Goal: Check status: Check status

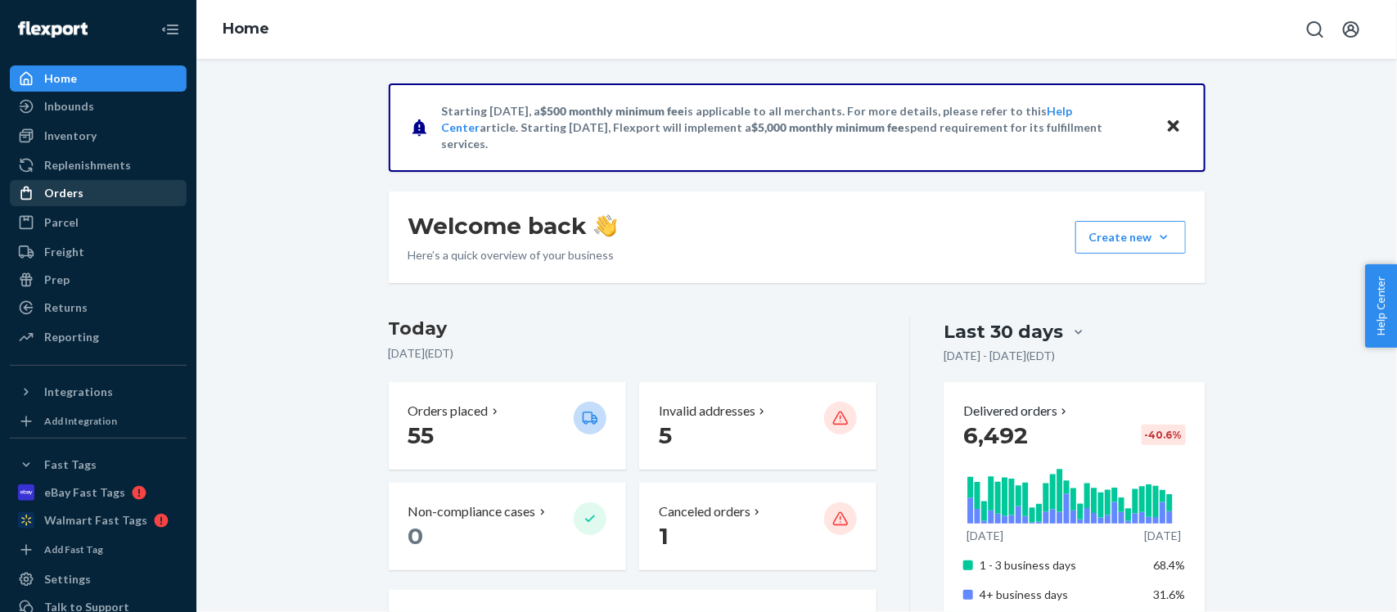
click at [75, 192] on div "Orders" at bounding box center [63, 193] width 39 height 16
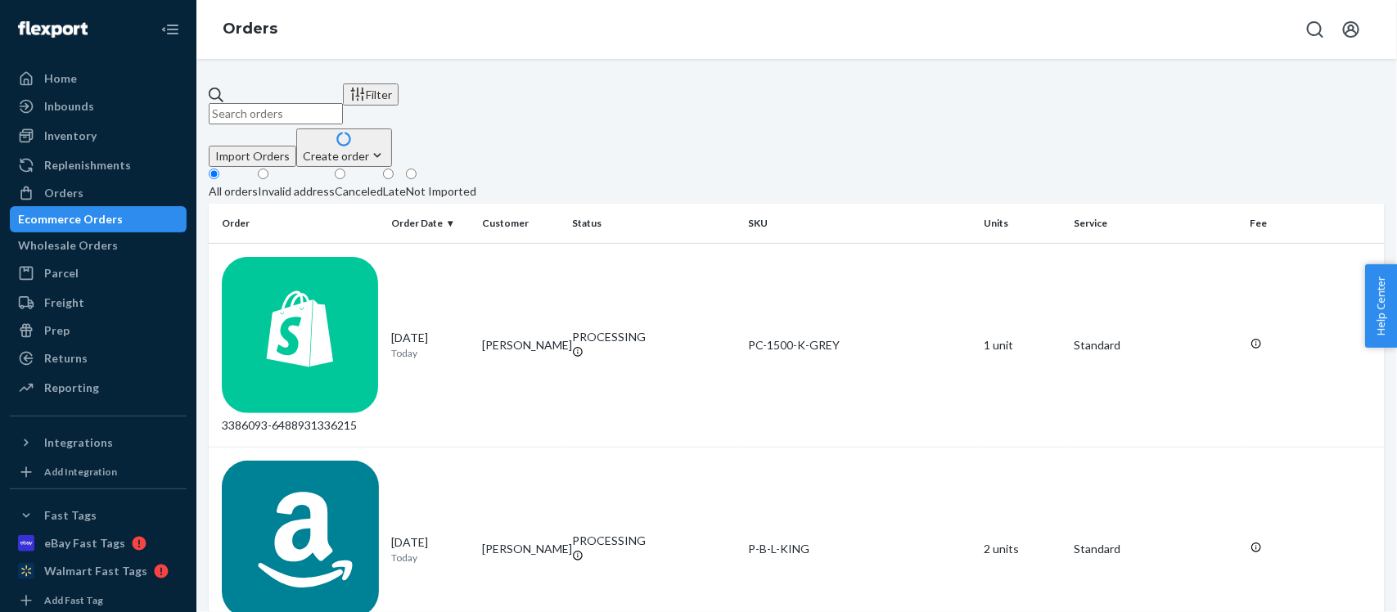
drag, startPoint x: 337, startPoint y: 106, endPoint x: 408, endPoint y: 107, distance: 70.4
click at [337, 106] on input "text" at bounding box center [276, 113] width 134 height 21
paste input "3381843"
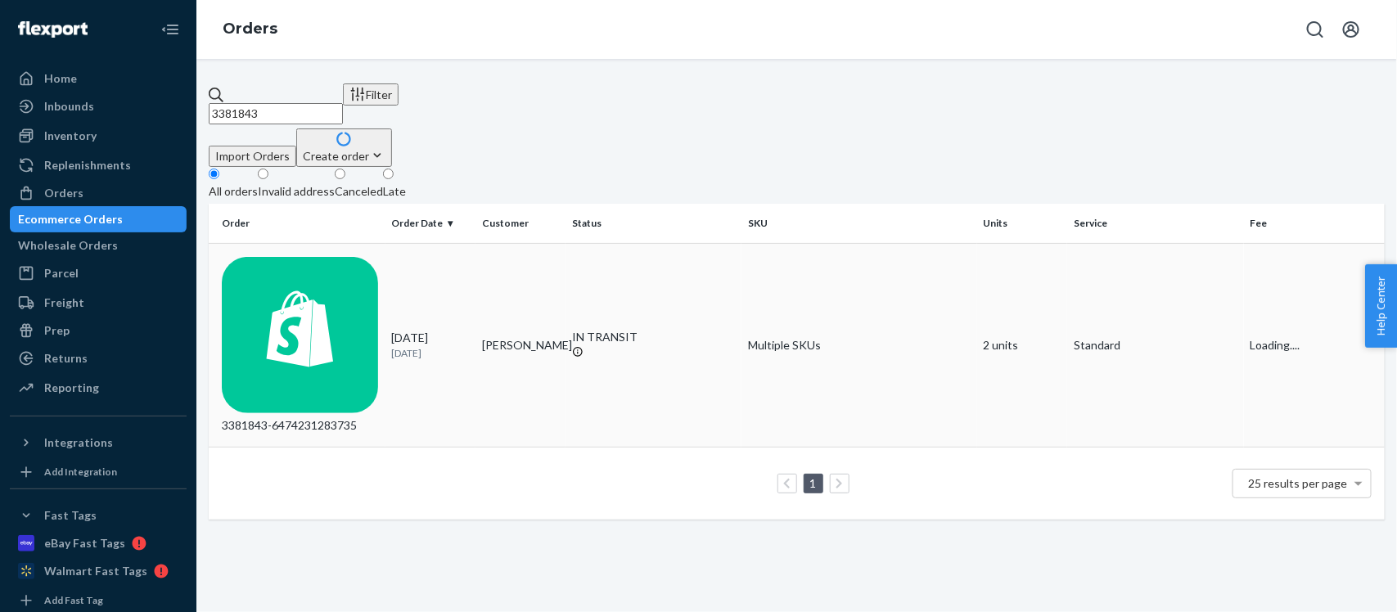
type input "3381843"
click at [311, 257] on div "3381843-6474231283735" at bounding box center [300, 346] width 157 height 178
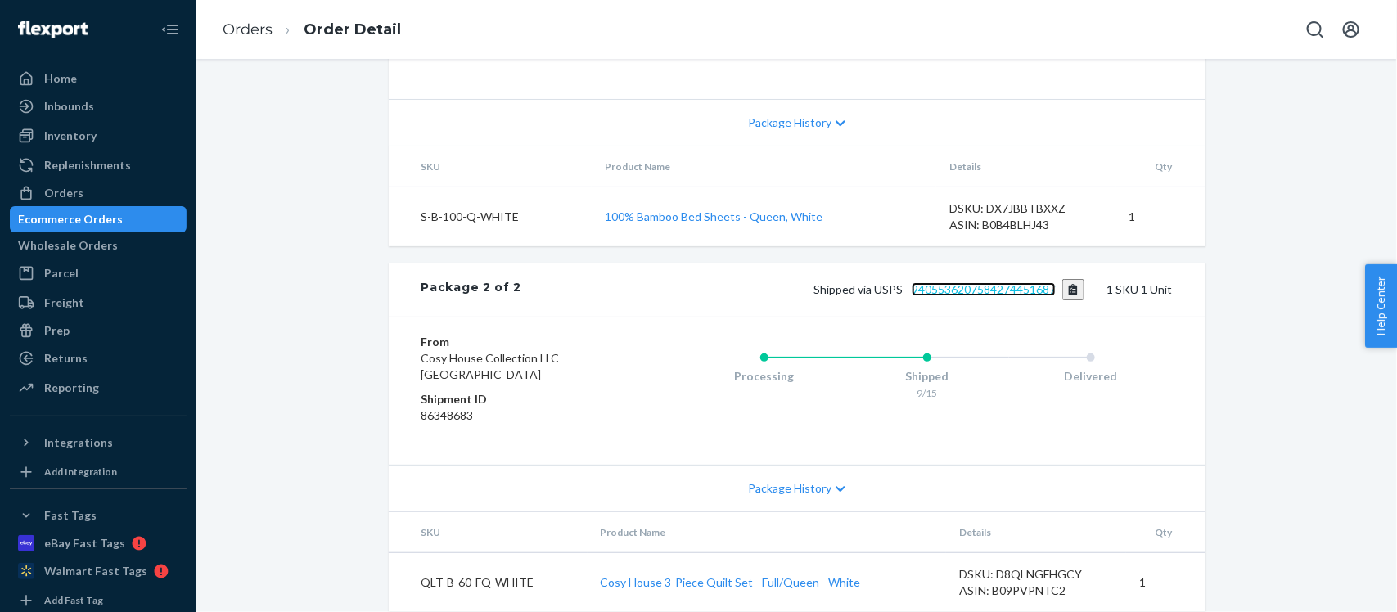
scroll to position [992, 0]
click at [1067, 279] on button "Copy tracking number" at bounding box center [1073, 289] width 22 height 21
click at [1062, 279] on button "Copy tracking number" at bounding box center [1073, 289] width 22 height 21
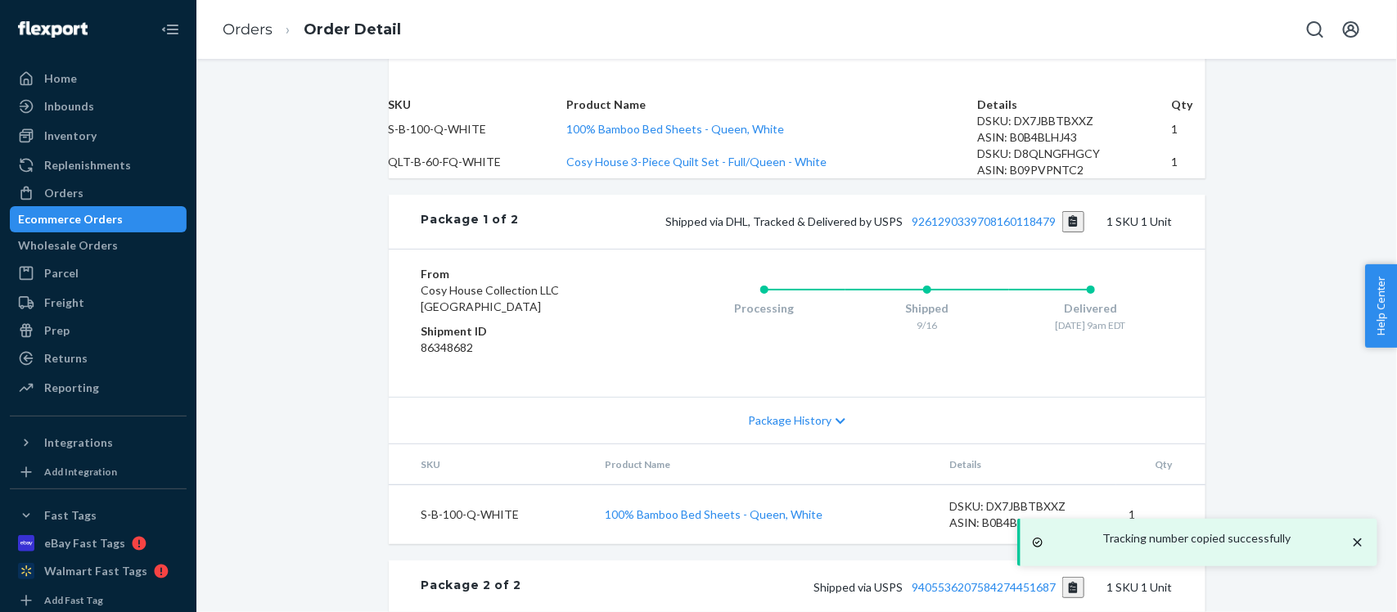
scroll to position [71, 0]
